Goal: Task Accomplishment & Management: Complete application form

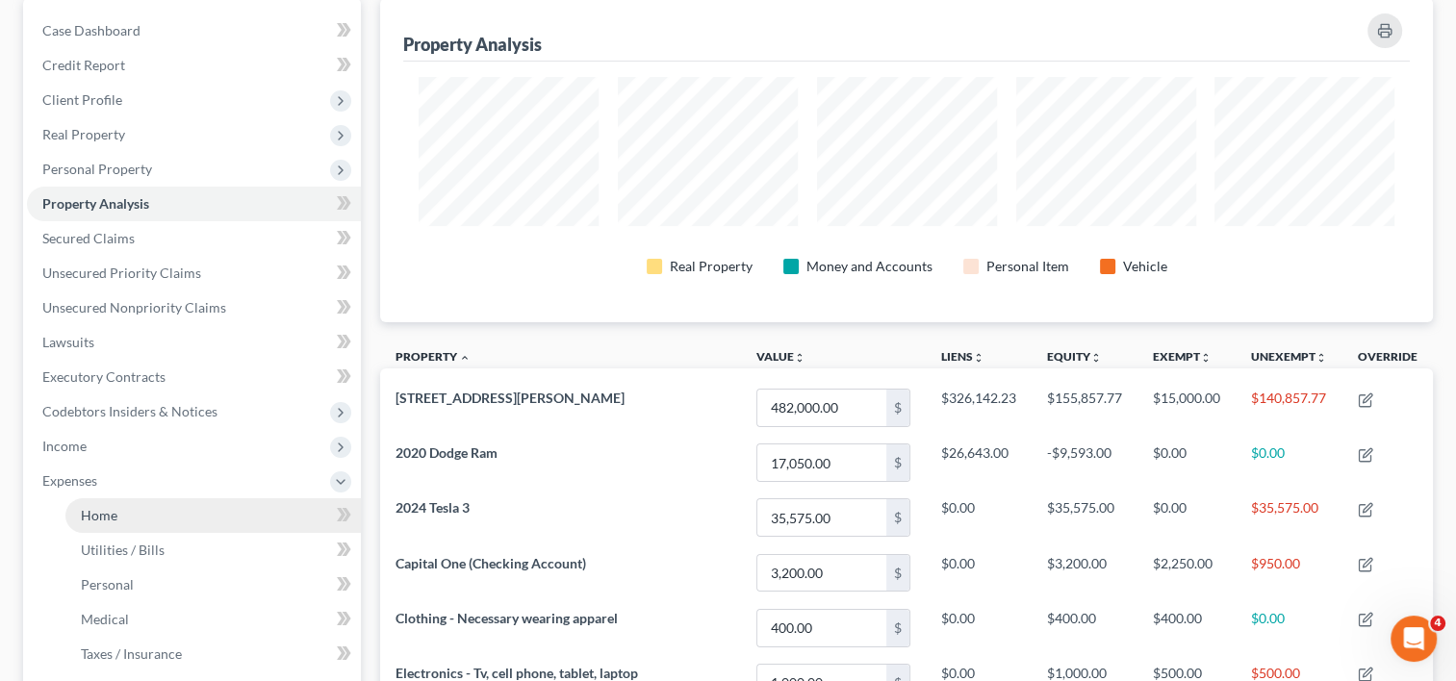
click at [108, 518] on span "Home" at bounding box center [99, 515] width 37 height 16
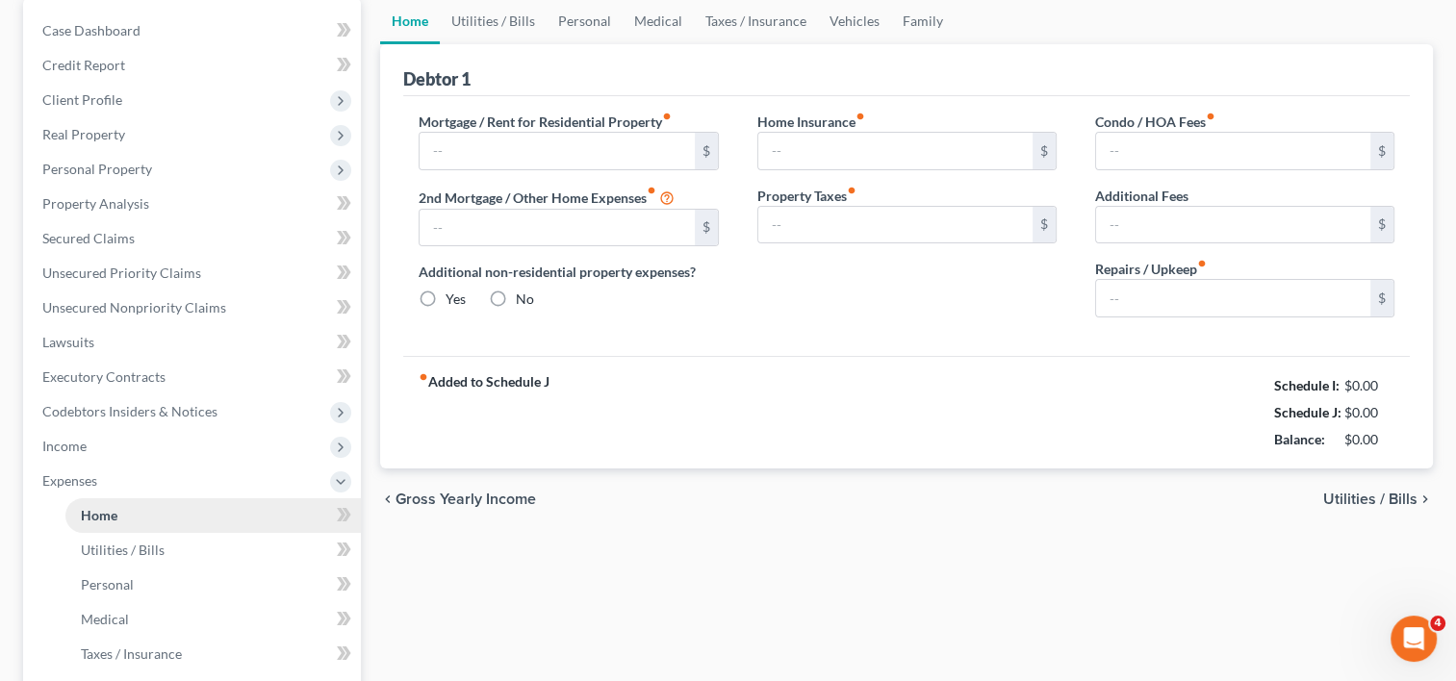
scroll to position [110, 0]
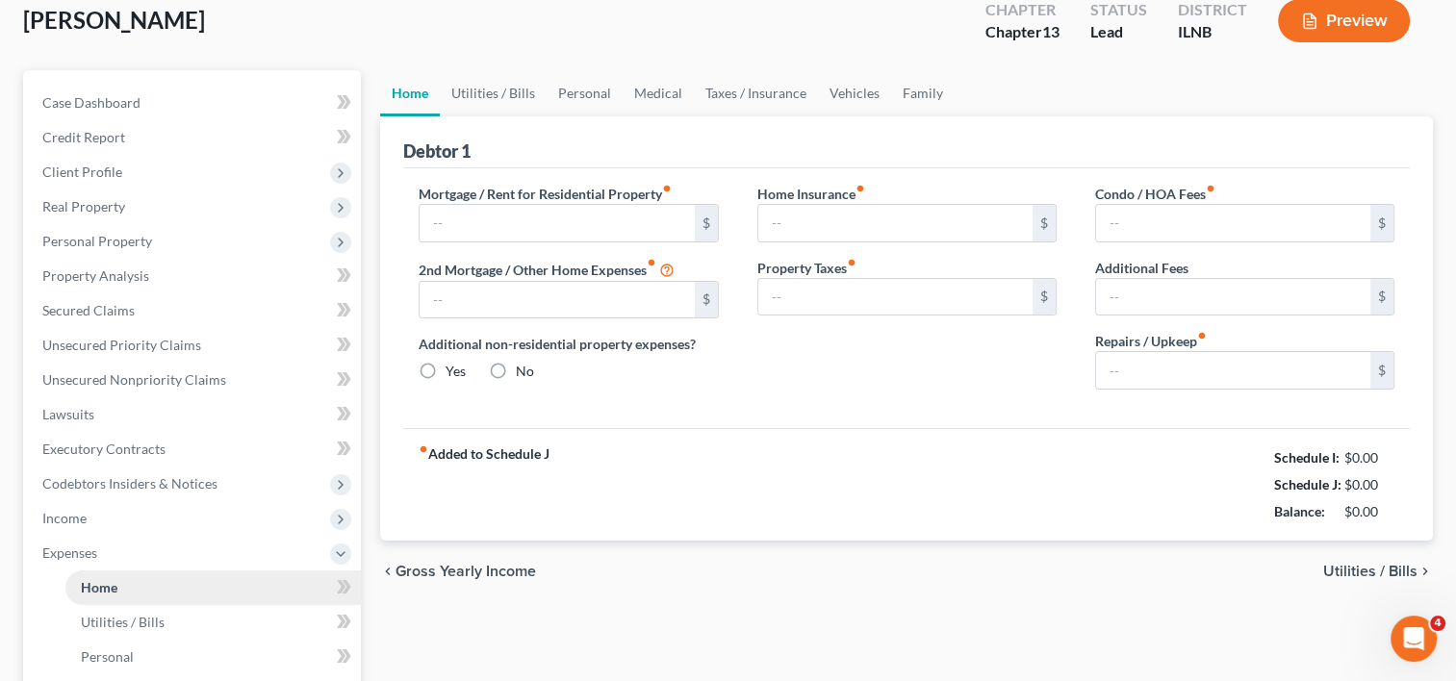
type input "2,755.46"
type input "0.00"
radio input "true"
type input "0.00"
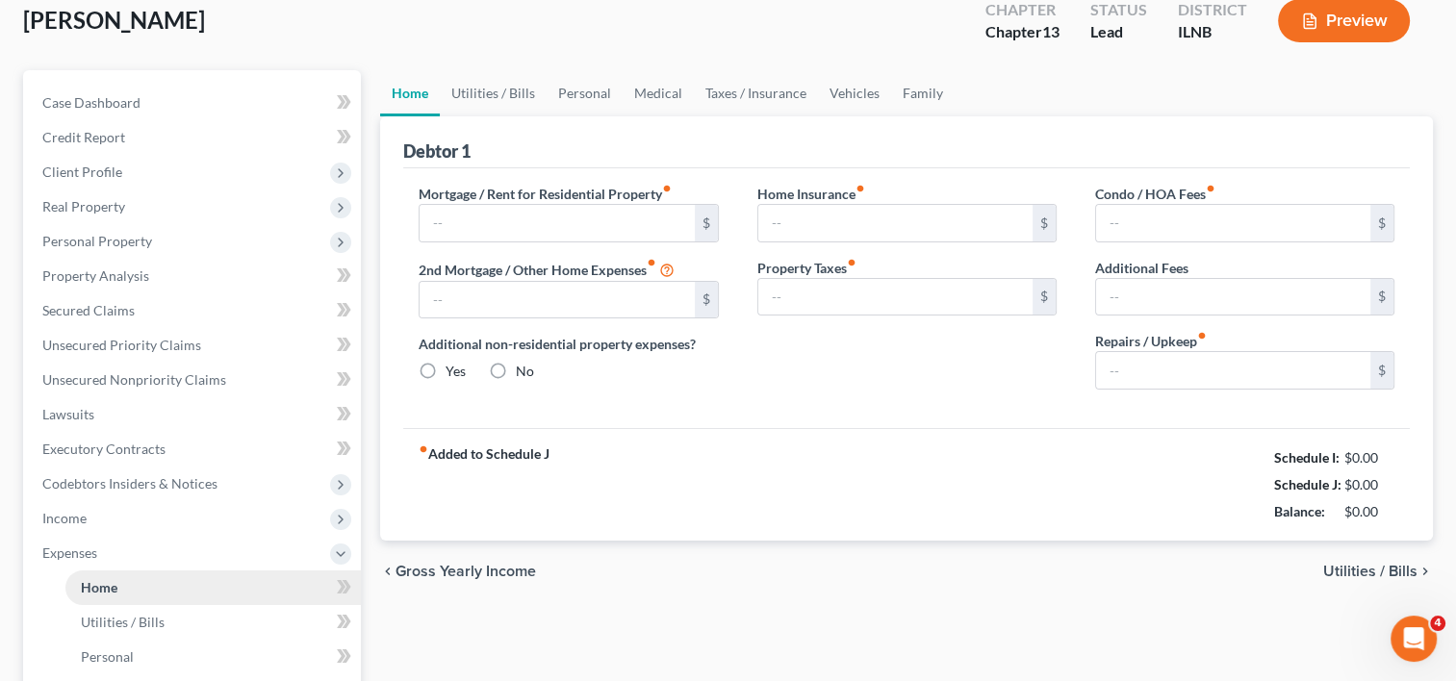
type input "0.00"
type input "200.00"
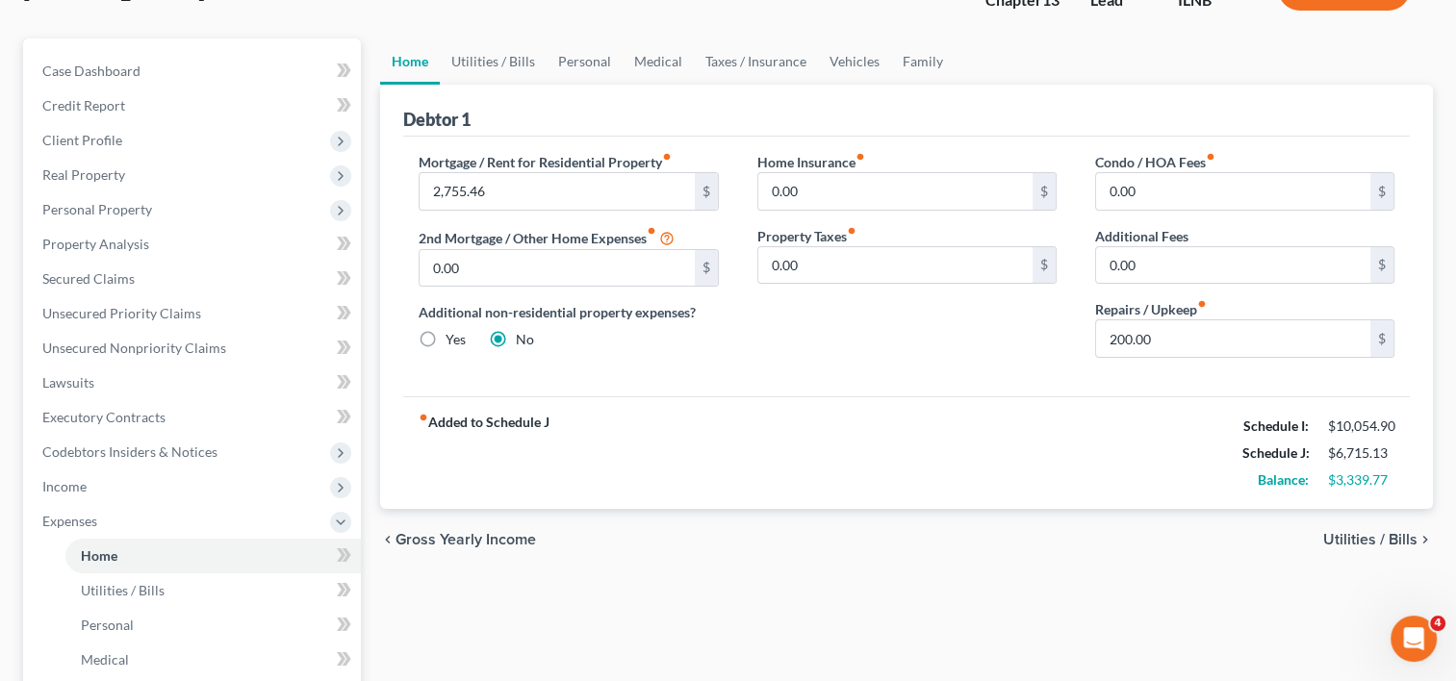
scroll to position [192, 0]
